Goal: Contribute content: Contribute content

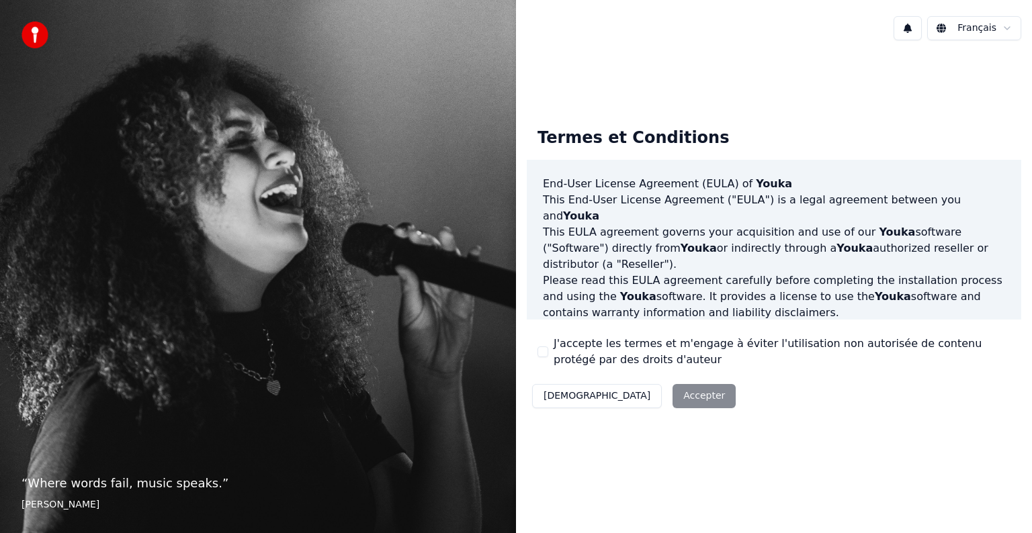
click at [974, 26] on html "“ Where words fail, music speaks. ” [PERSON_NAME] Français Termes et Conditions…" at bounding box center [516, 266] width 1032 height 533
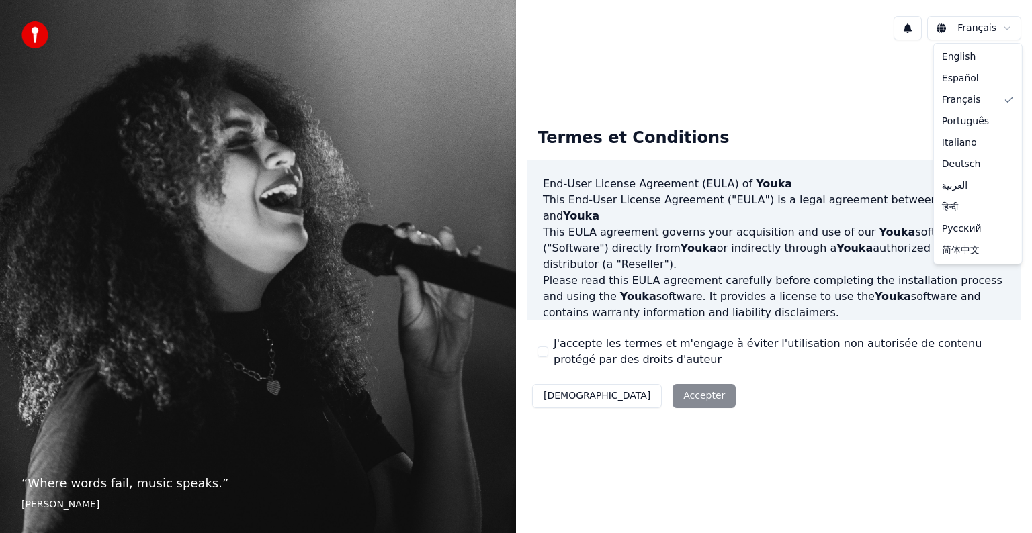
click at [627, 387] on html "“ Where words fail, music speaks. ” [PERSON_NAME] Français Termes et Conditions…" at bounding box center [516, 266] width 1032 height 533
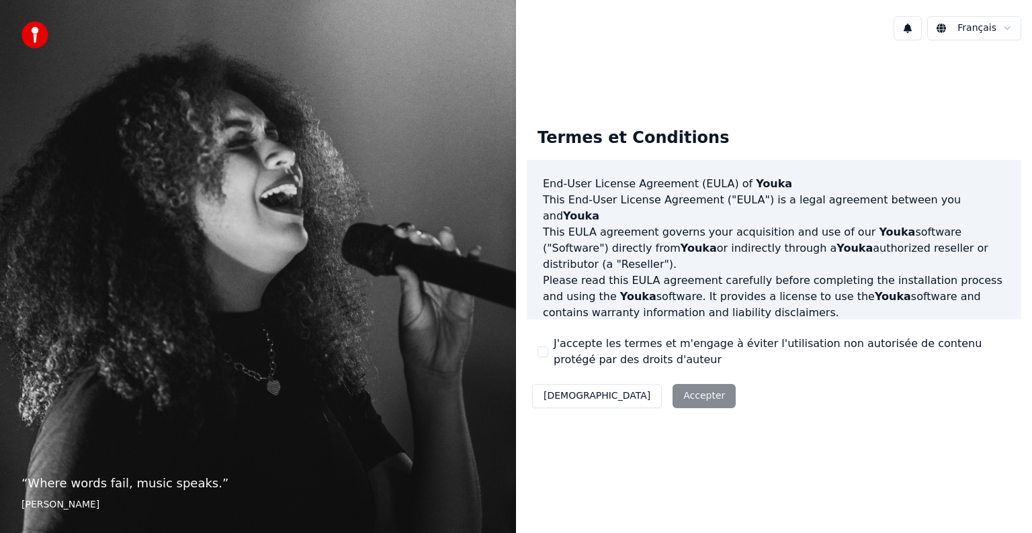
click at [556, 395] on button "[DEMOGRAPHIC_DATA]" at bounding box center [597, 396] width 130 height 24
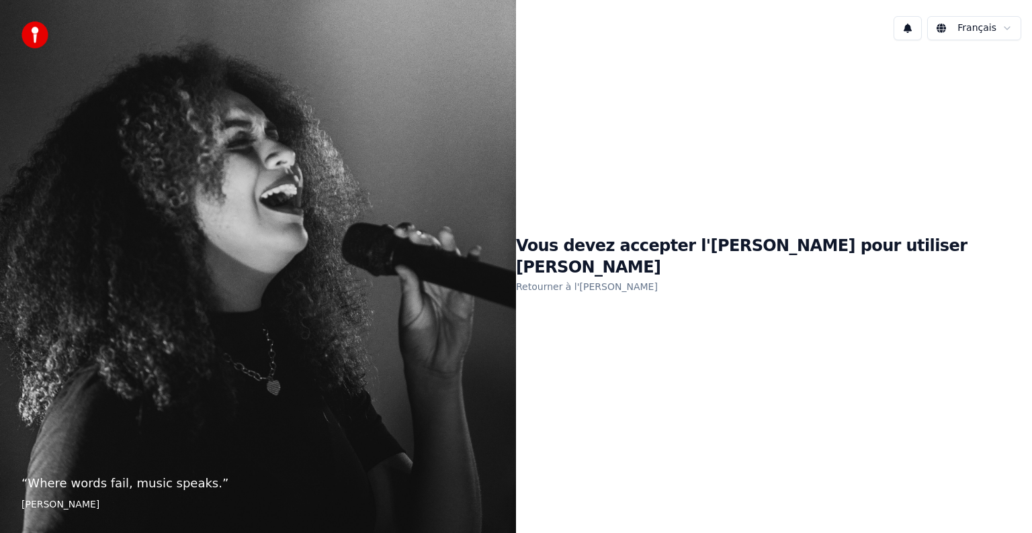
click at [656, 276] on link "Retourner à l'[PERSON_NAME]" at bounding box center [587, 286] width 142 height 21
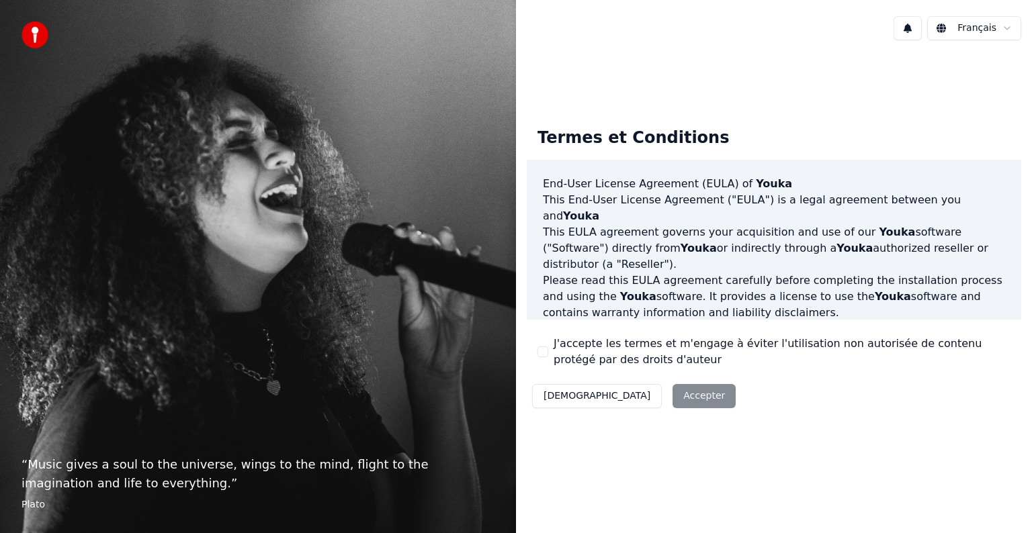
click at [617, 396] on div "Décliner Accepter" at bounding box center [634, 396] width 214 height 35
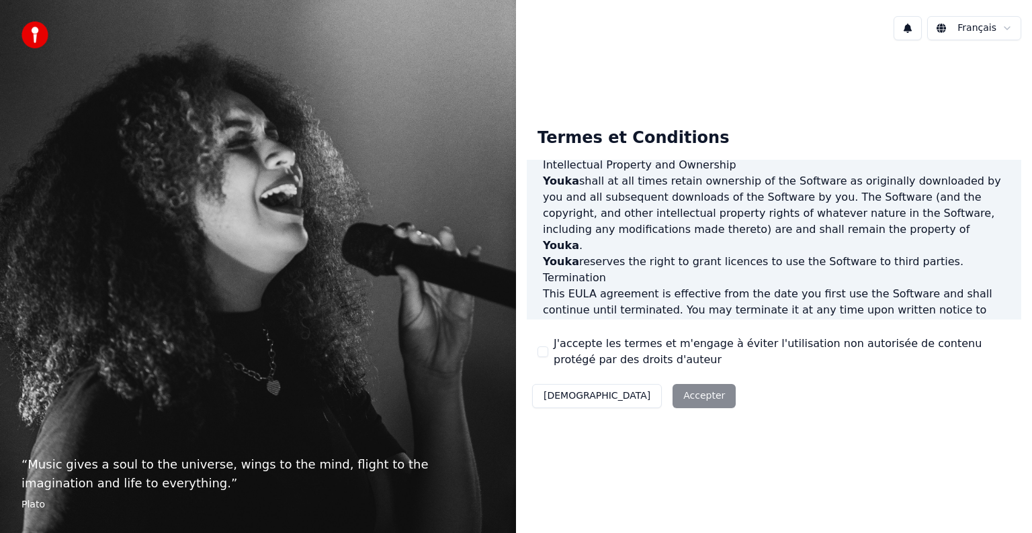
scroll to position [726, 0]
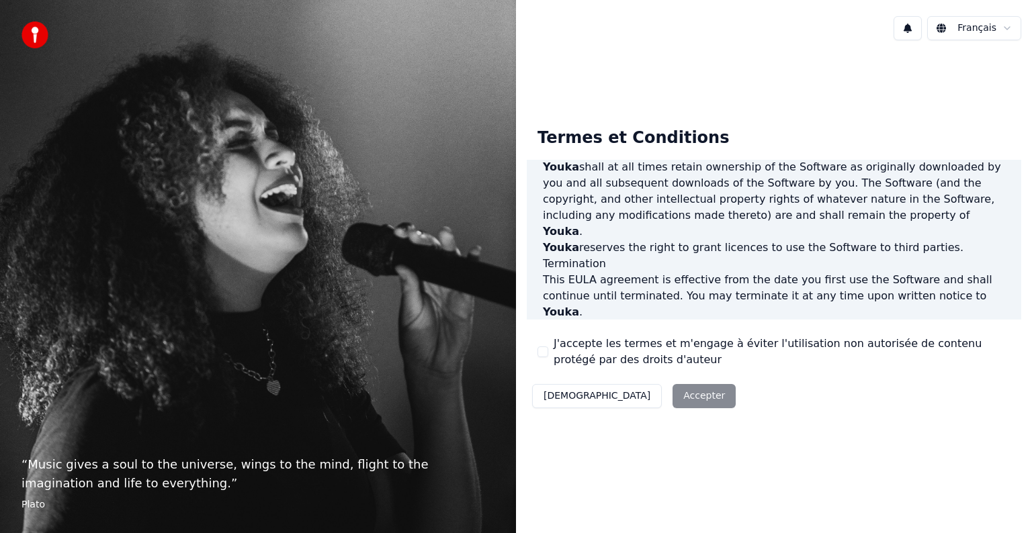
click at [547, 351] on button "J'accepte les termes et m'engage à éviter l'utilisation non autorisée de conten…" at bounding box center [542, 352] width 11 height 11
click at [672, 395] on button "Accepter" at bounding box center [703, 396] width 63 height 24
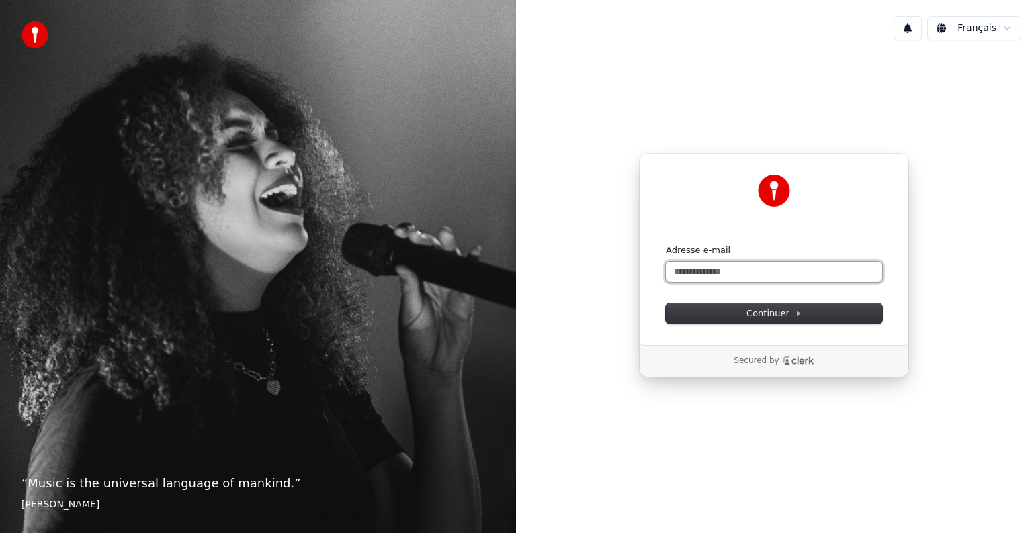
click at [752, 266] on input "Adresse e-mail" at bounding box center [774, 272] width 216 height 20
click at [774, 318] on span "Continuer" at bounding box center [773, 314] width 55 height 12
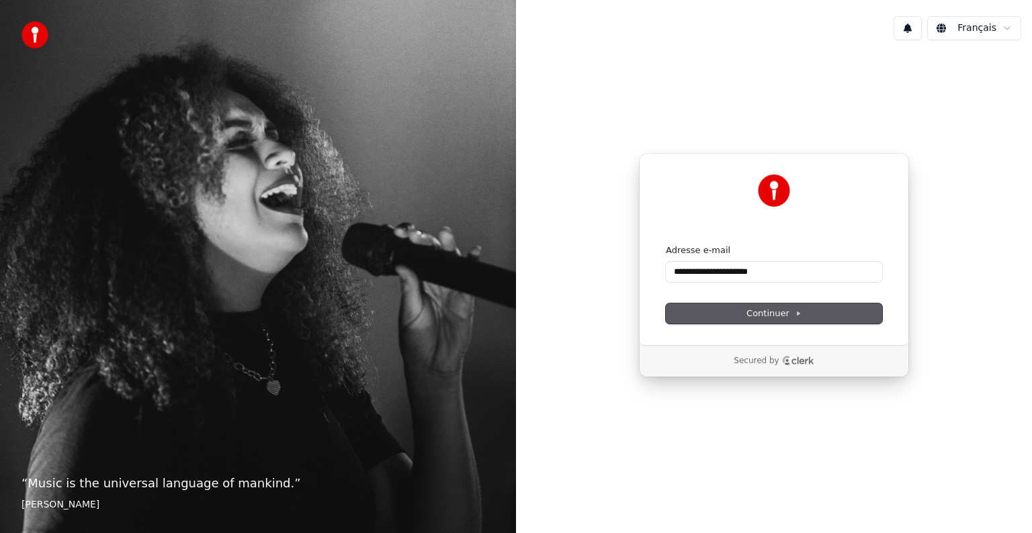
type input "**********"
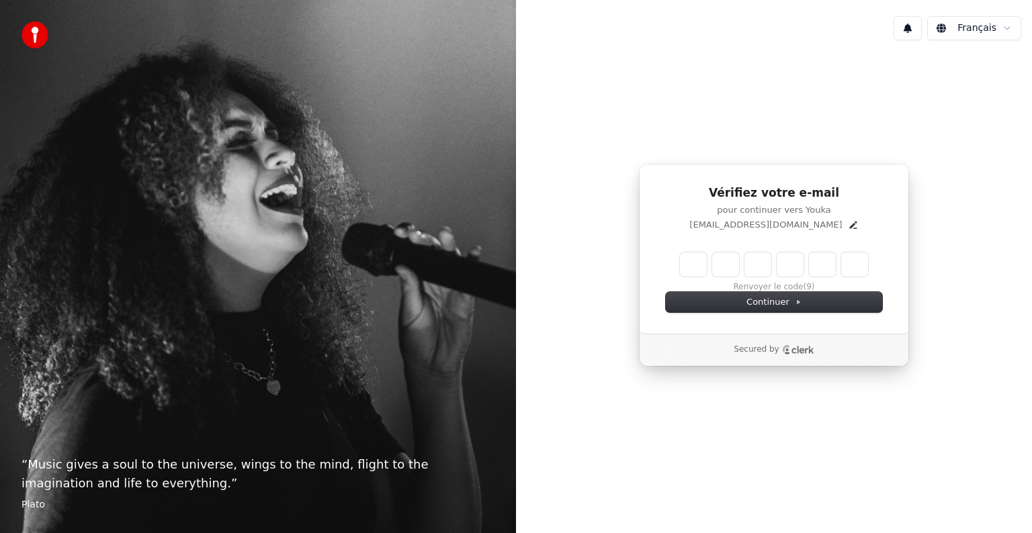
click at [691, 268] on input "Enter verification code" at bounding box center [774, 265] width 188 height 24
type input "******"
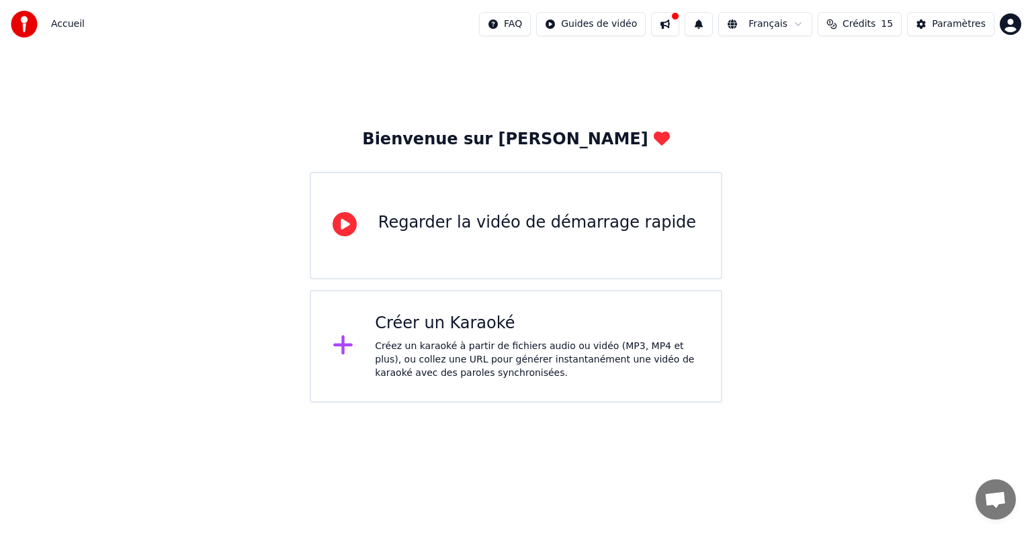
click at [564, 324] on div "Créer un Karaoké" at bounding box center [537, 323] width 324 height 21
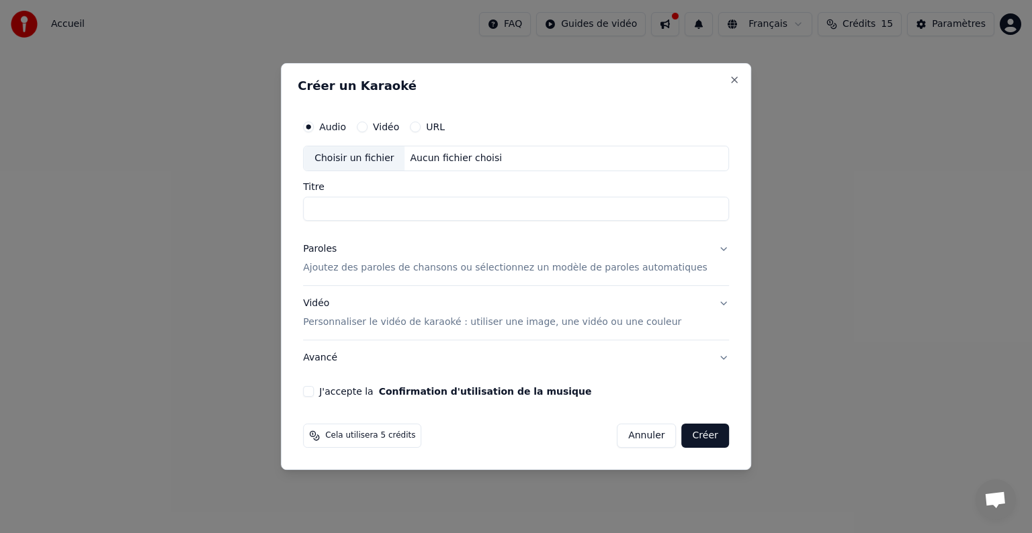
click at [442, 202] on input "Titre" at bounding box center [516, 209] width 426 height 24
type input "**********"
click at [429, 255] on div "Paroles Ajoutez des paroles de chansons ou sélectionnez un modèle de paroles au…" at bounding box center [505, 258] width 404 height 32
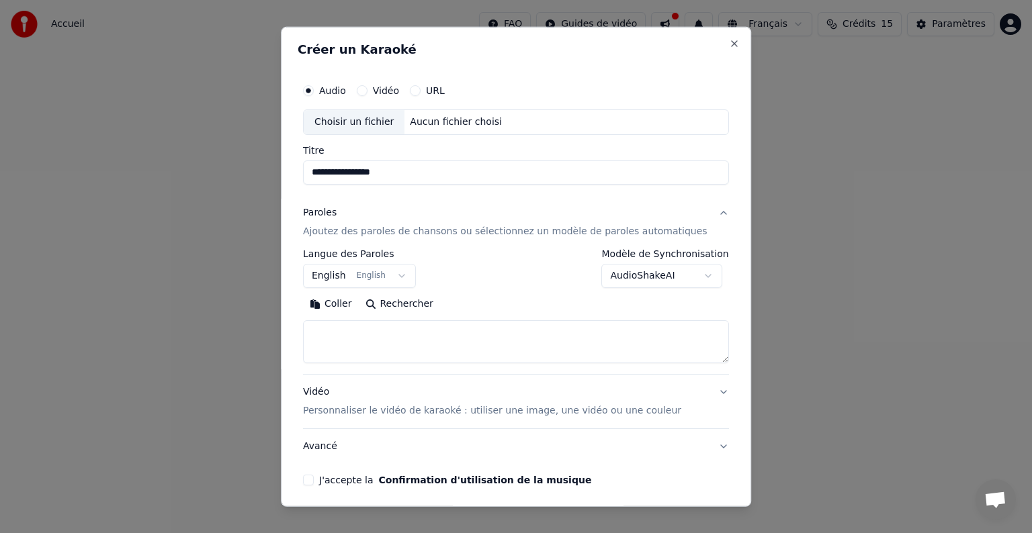
click at [405, 228] on p "Ajoutez des paroles de chansons ou sélectionnez un modèle de paroles automatiqu…" at bounding box center [505, 231] width 404 height 13
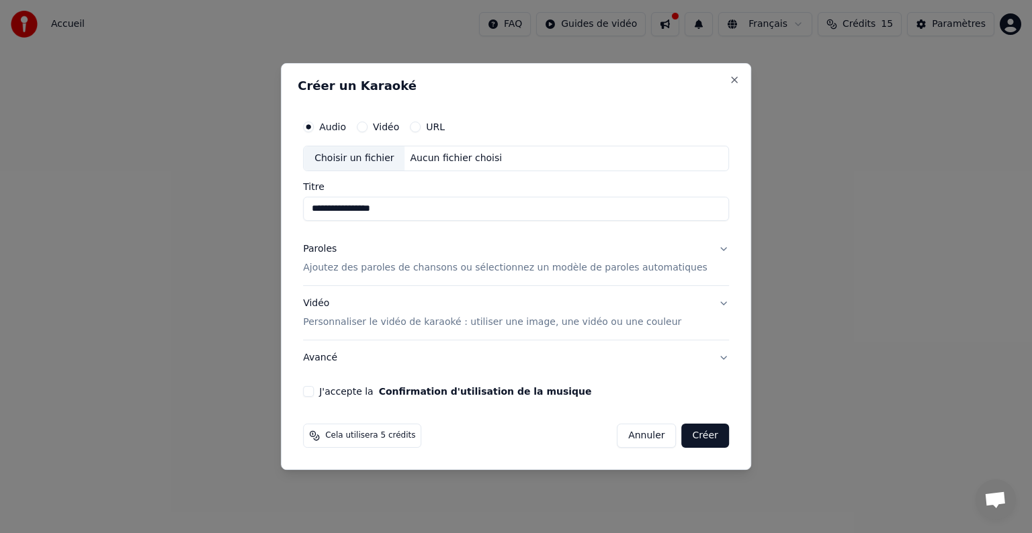
click at [360, 272] on p "Ajoutez des paroles de chansons ou sélectionnez un modèle de paroles automatiqu…" at bounding box center [505, 267] width 404 height 13
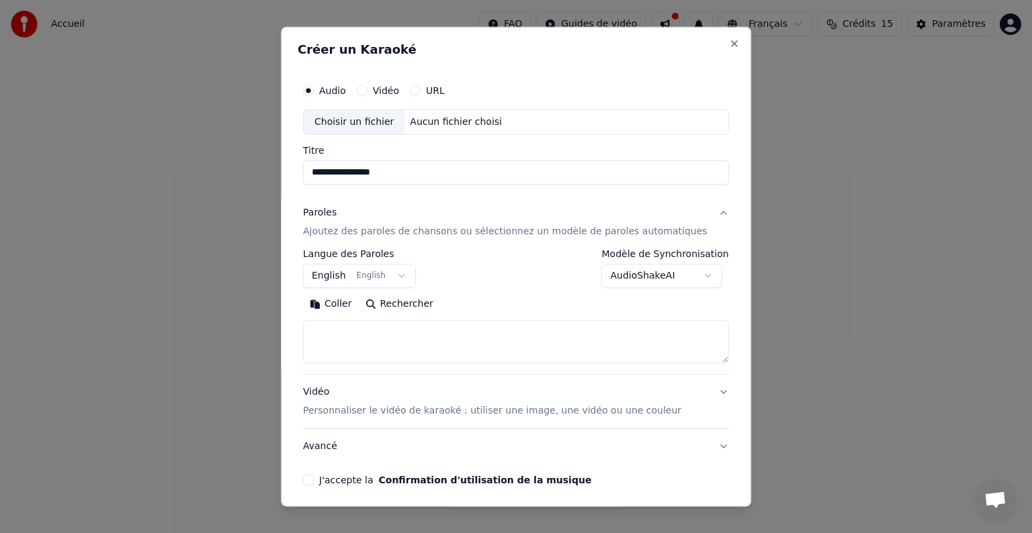
click at [411, 275] on button "English English" at bounding box center [359, 276] width 113 height 24
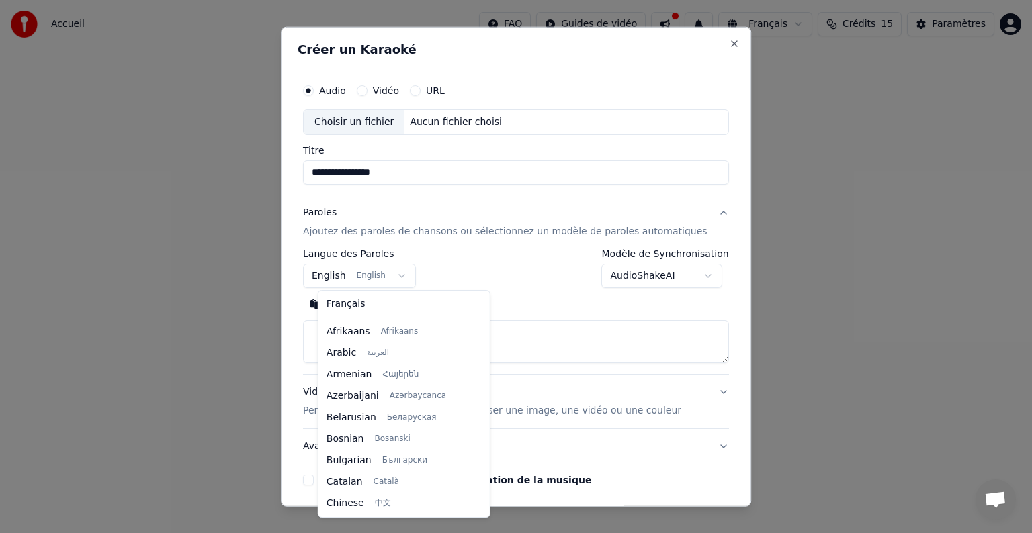
scroll to position [107, 0]
select select "**"
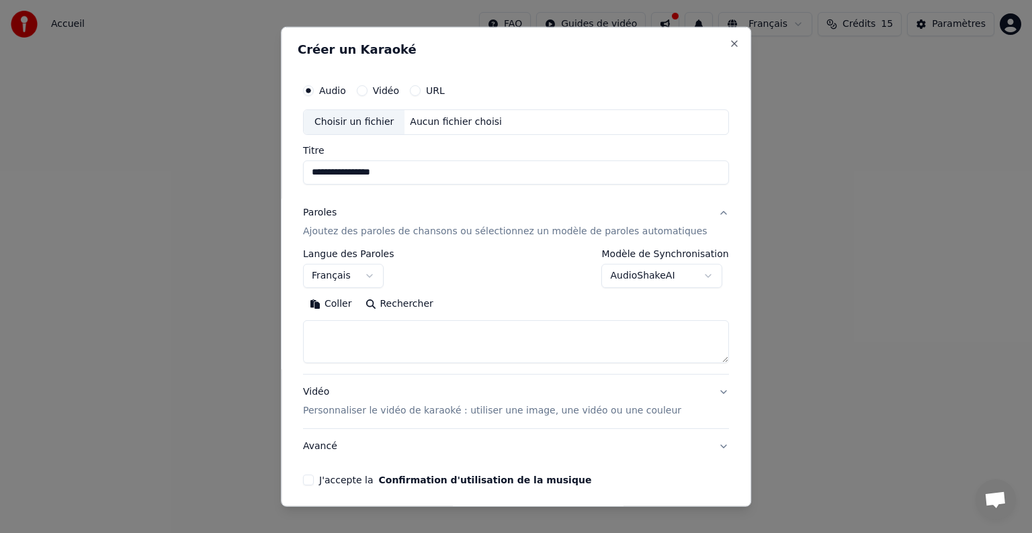
click at [390, 341] on textarea at bounding box center [516, 341] width 426 height 43
click at [347, 332] on textarea at bounding box center [516, 341] width 426 height 43
click at [352, 300] on button "Coller" at bounding box center [331, 304] width 56 height 21
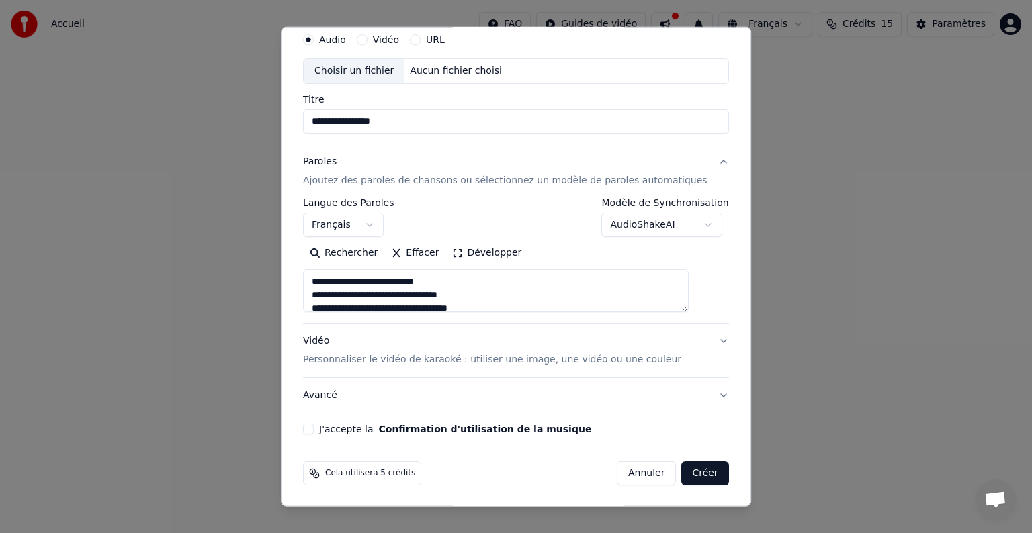
scroll to position [0, 0]
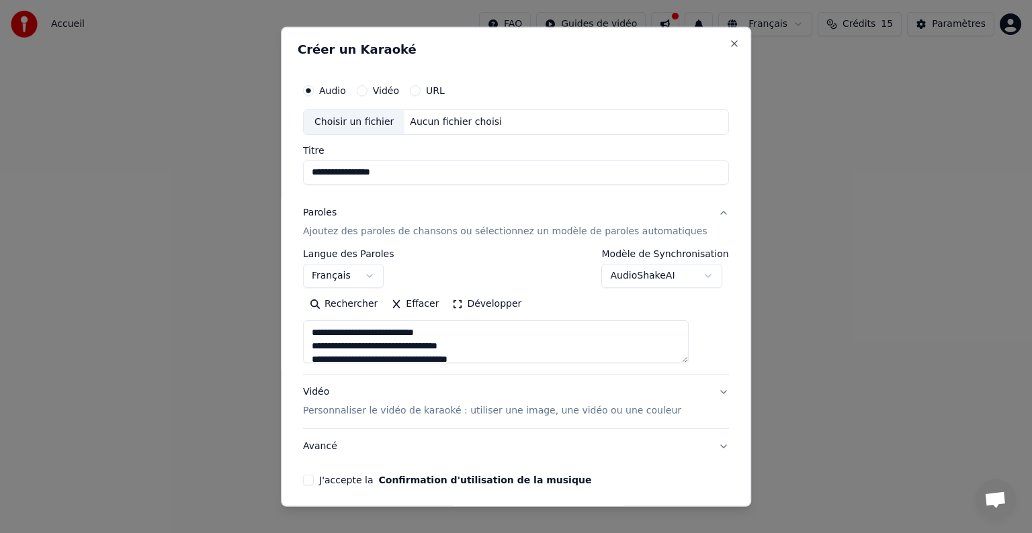
click at [351, 123] on div "Choisir un fichier" at bounding box center [354, 122] width 101 height 24
type textarea "**********"
type input "**********"
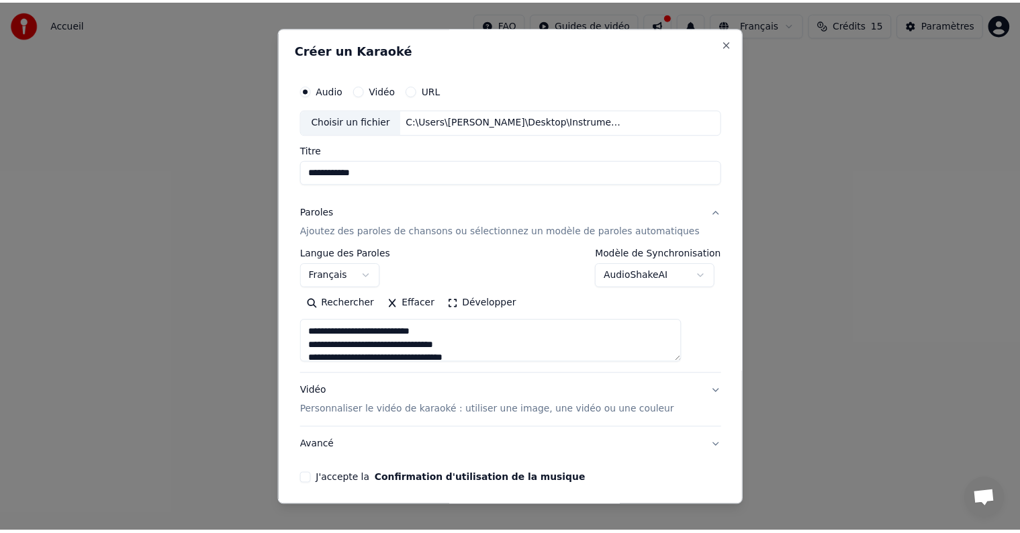
scroll to position [51, 0]
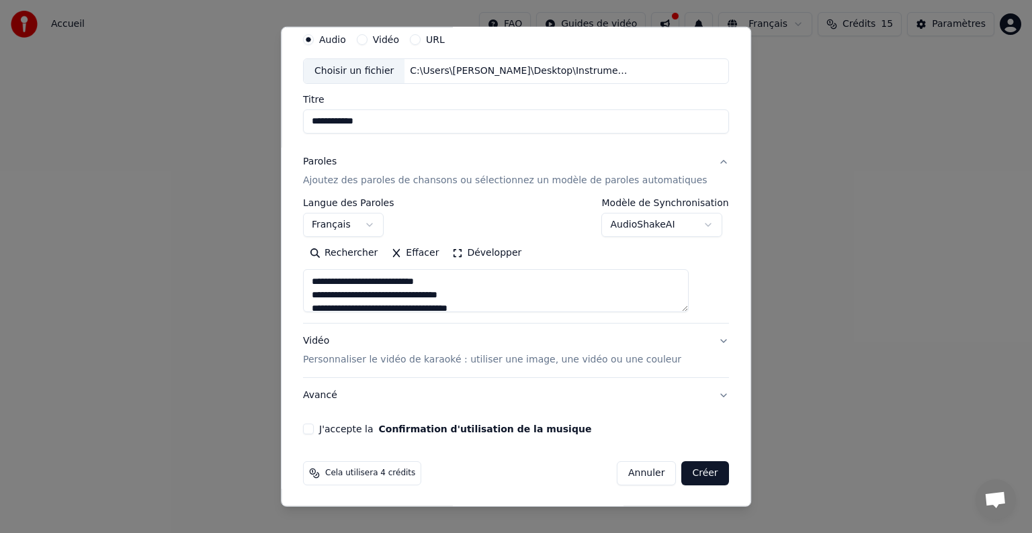
click at [682, 468] on button "Créer" at bounding box center [705, 473] width 47 height 24
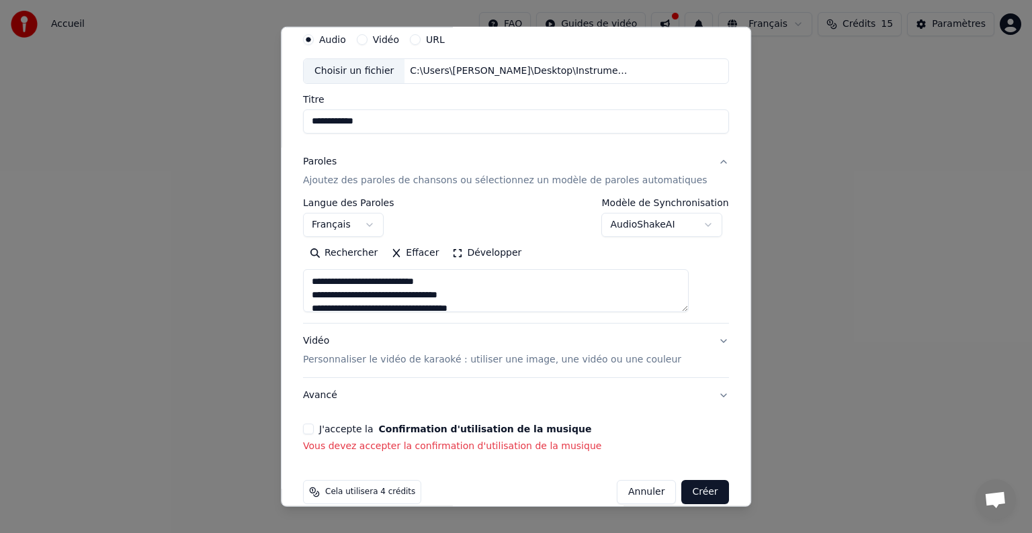
click at [314, 429] on button "J'accepte la Confirmation d'utilisation de la musique" at bounding box center [308, 429] width 11 height 11
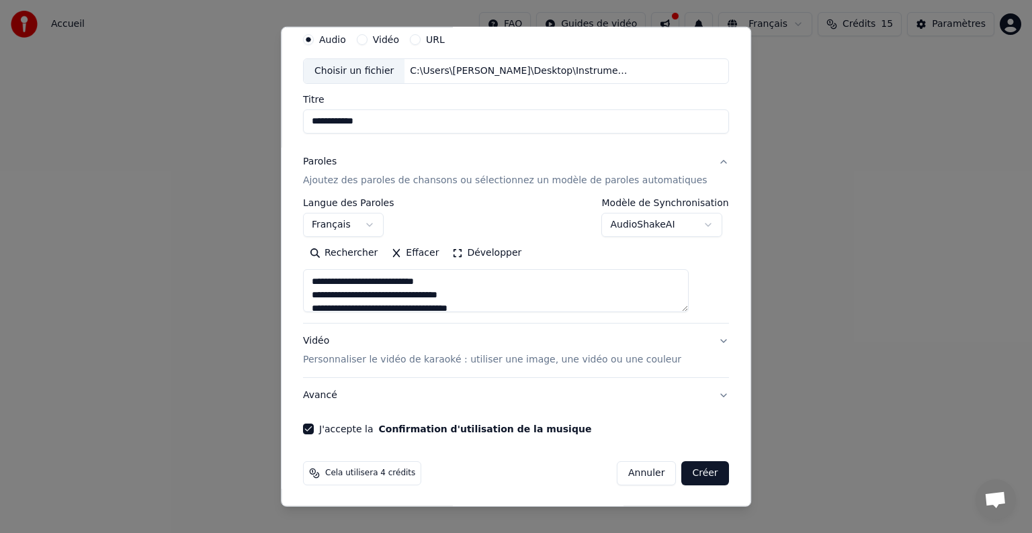
click at [682, 476] on button "Créer" at bounding box center [705, 473] width 47 height 24
type textarea "**********"
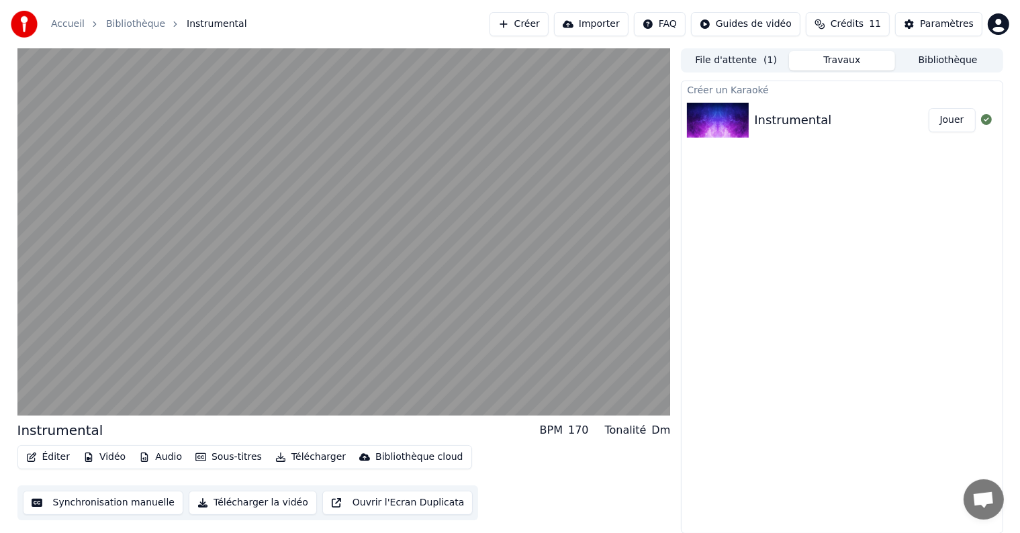
click at [950, 120] on button "Jouer" at bounding box center [952, 120] width 47 height 24
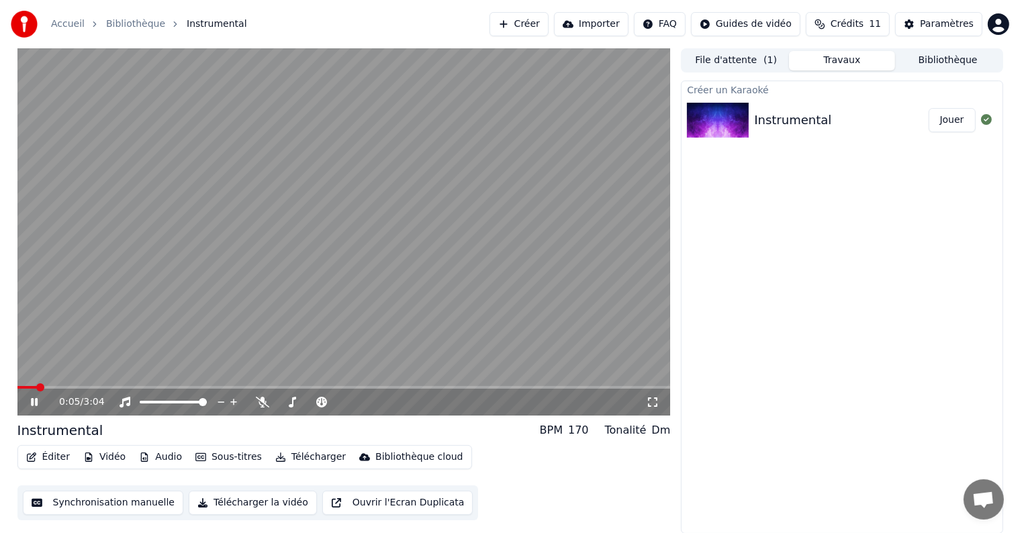
click at [32, 400] on icon at bounding box center [34, 402] width 7 height 8
click at [140, 406] on span at bounding box center [144, 402] width 8 height 8
click at [140, 398] on span at bounding box center [144, 402] width 8 height 8
click at [32, 401] on icon at bounding box center [34, 402] width 8 height 9
click at [17, 392] on span at bounding box center [21, 388] width 8 height 8
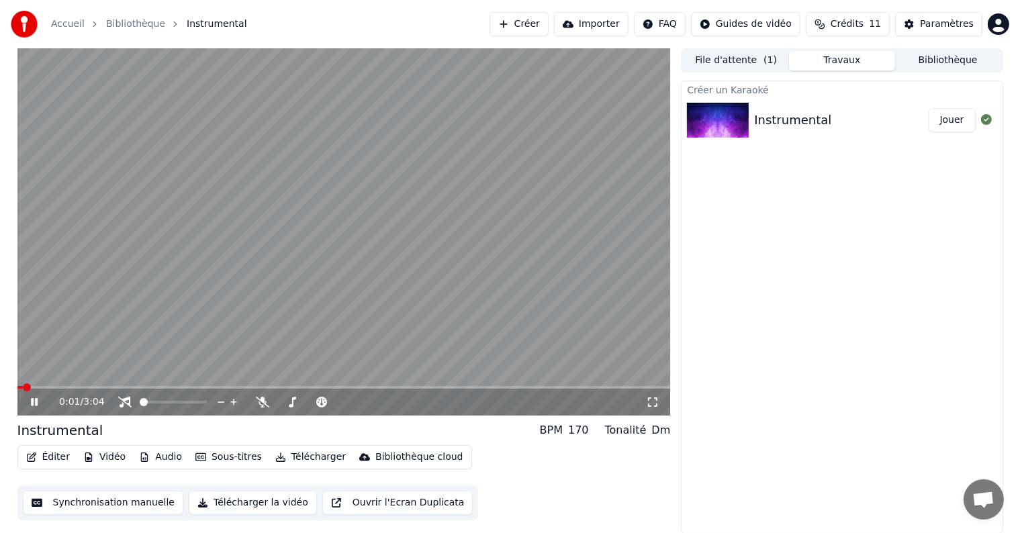
click at [33, 401] on icon at bounding box center [34, 402] width 7 height 8
click at [17, 388] on span at bounding box center [21, 388] width 8 height 8
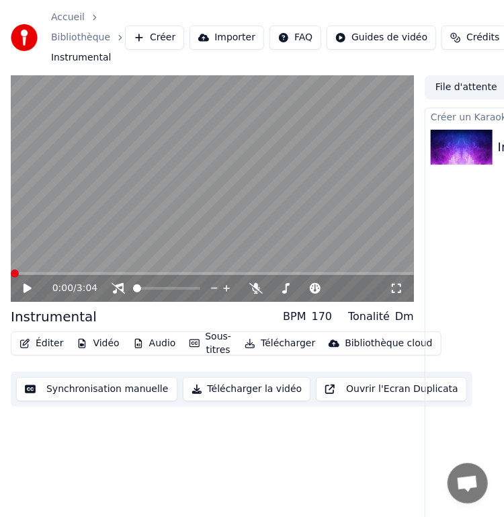
click at [29, 285] on icon at bounding box center [36, 288] width 31 height 11
click at [24, 285] on icon at bounding box center [27, 288] width 7 height 8
click at [11, 273] on span at bounding box center [15, 273] width 8 height 8
click at [27, 287] on icon at bounding box center [28, 287] width 8 height 9
click at [27, 287] on icon at bounding box center [36, 288] width 31 height 11
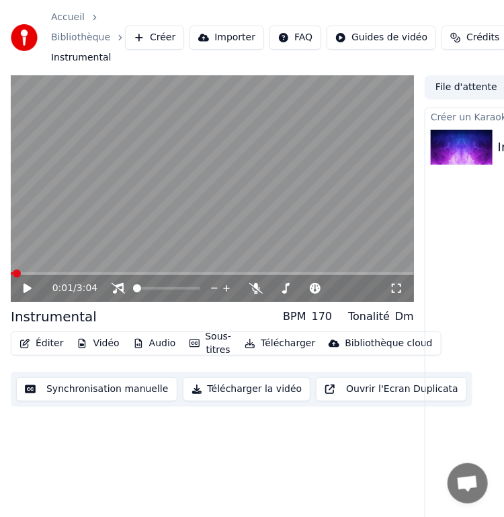
click at [13, 275] on span at bounding box center [17, 273] width 8 height 8
click at [28, 287] on icon at bounding box center [28, 287] width 8 height 9
click at [27, 285] on icon at bounding box center [36, 288] width 31 height 11
click at [11, 273] on span at bounding box center [15, 273] width 8 height 8
click at [31, 287] on icon at bounding box center [28, 287] width 8 height 9
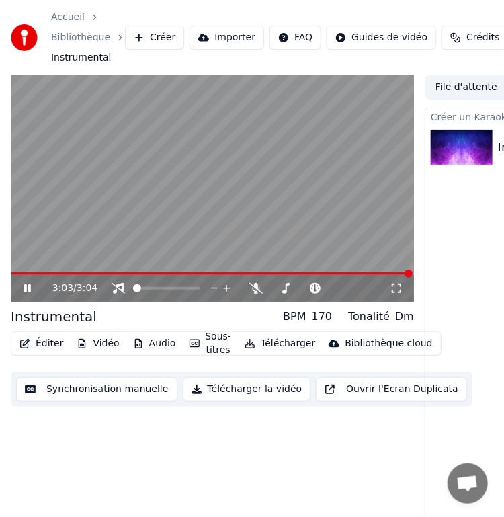
click at [26, 283] on icon at bounding box center [36, 288] width 31 height 11
click at [24, 285] on icon at bounding box center [28, 287] width 8 height 9
click at [17, 272] on span at bounding box center [212, 273] width 403 height 3
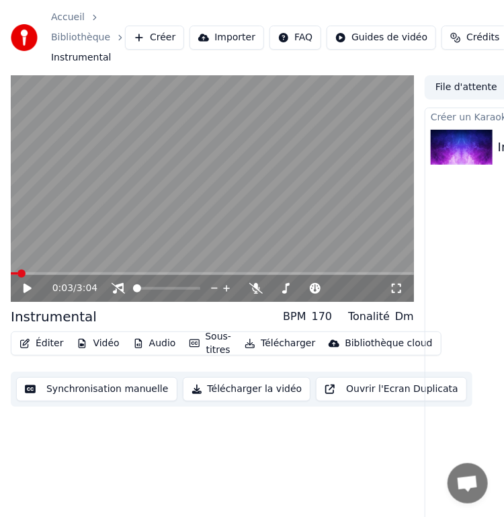
click at [27, 286] on icon at bounding box center [28, 287] width 8 height 9
click at [59, 312] on div "Instrumental" at bounding box center [54, 316] width 86 height 19
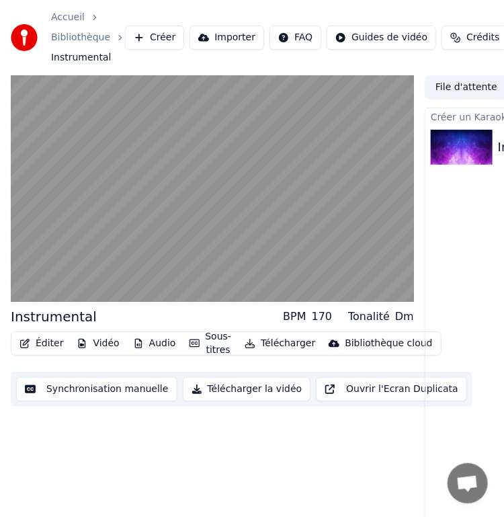
click at [151, 342] on button "Audio" at bounding box center [155, 343] width 54 height 19
click at [120, 422] on div "Instrumental BPM 170 Tonalité Dm Éditer Vidéo Audio Sous-titres Télécharger Bib…" at bounding box center [212, 311] width 403 height 472
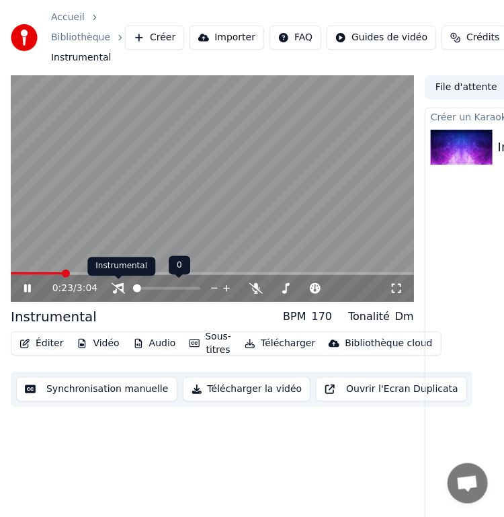
click at [116, 289] on icon at bounding box center [118, 288] width 13 height 11
click at [133, 292] on span at bounding box center [137, 288] width 8 height 8
click at [116, 287] on icon at bounding box center [118, 288] width 13 height 11
click at [13, 277] on div "0:29 / 3:04" at bounding box center [212, 288] width 403 height 27
click at [13, 273] on span at bounding box center [12, 273] width 2 height 3
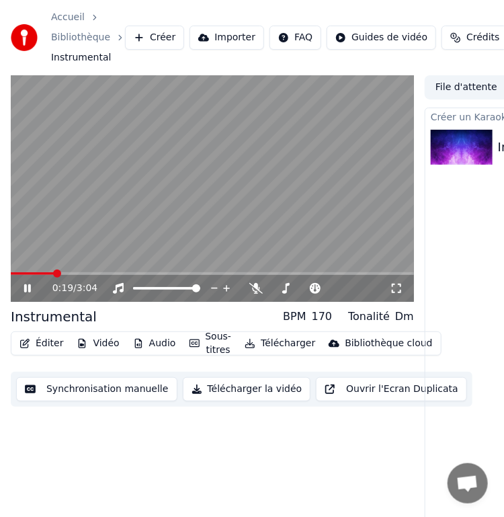
click at [25, 287] on icon at bounding box center [27, 288] width 7 height 8
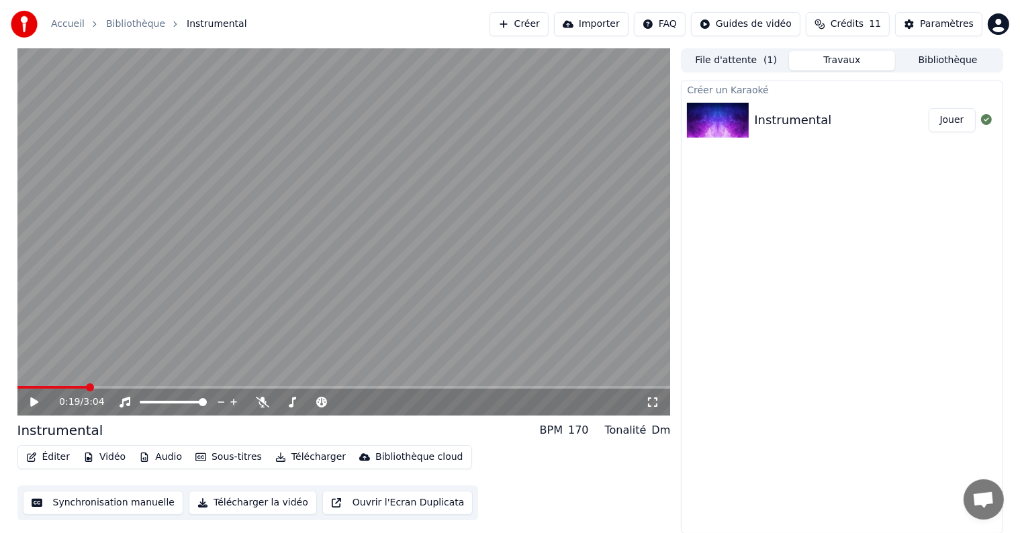
click at [32, 402] on icon at bounding box center [34, 402] width 8 height 9
click at [37, 396] on div "0:30 / 3:04" at bounding box center [344, 402] width 643 height 13
click at [35, 400] on icon at bounding box center [34, 402] width 7 height 8
click at [68, 21] on link "Accueil" at bounding box center [68, 23] width 34 height 13
